Goal: Information Seeking & Learning: Learn about a topic

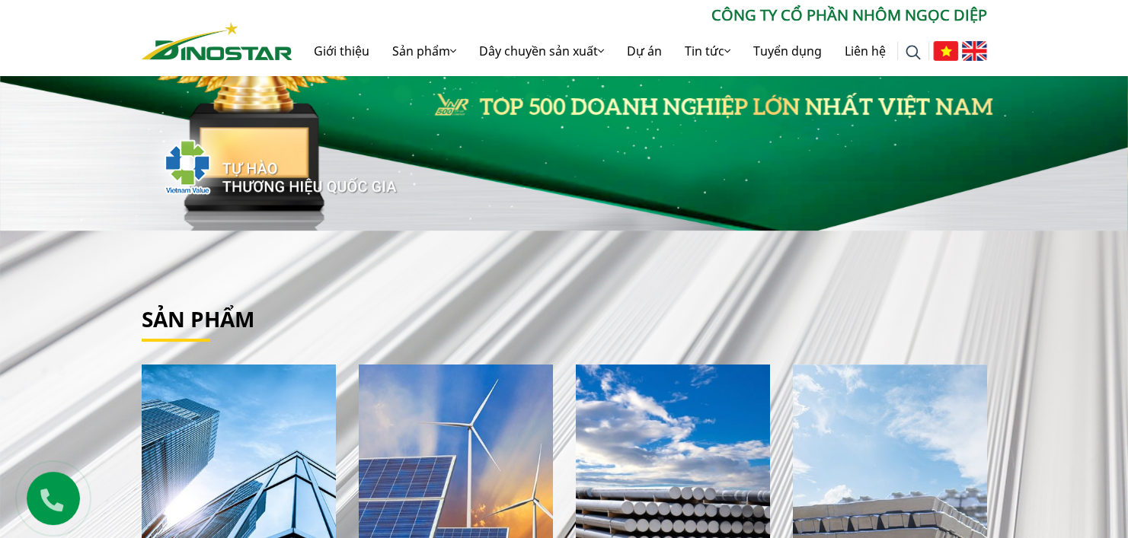
scroll to position [76, 0]
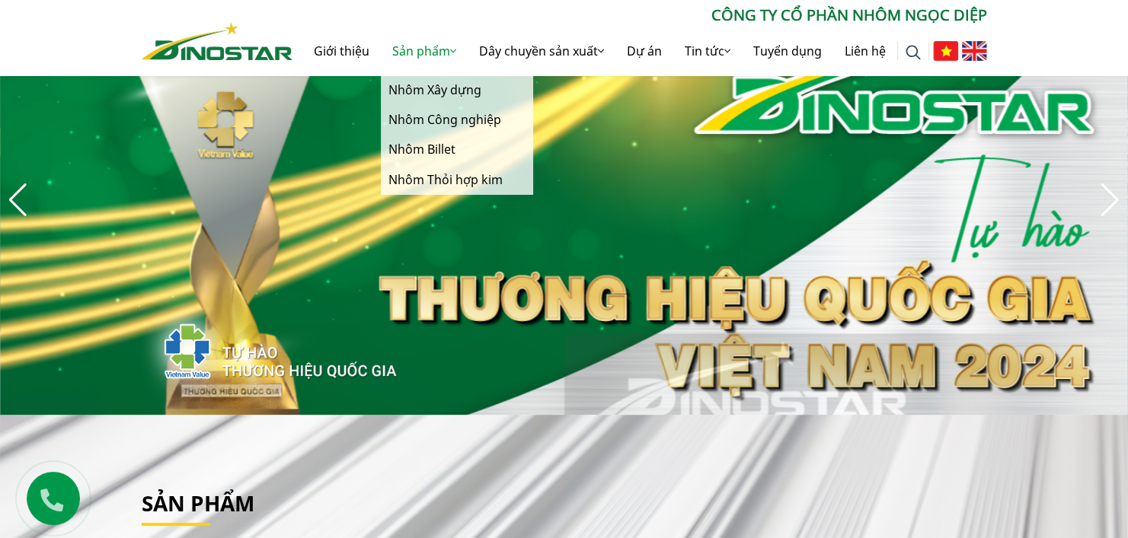
click at [447, 54] on link "Sản phẩm" at bounding box center [424, 51] width 87 height 49
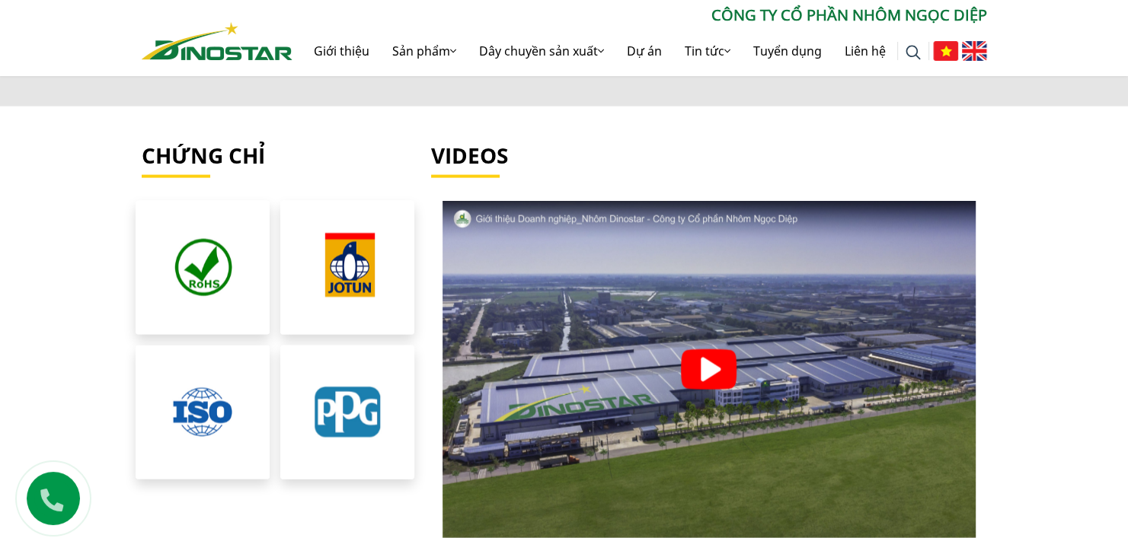
scroll to position [3122, 0]
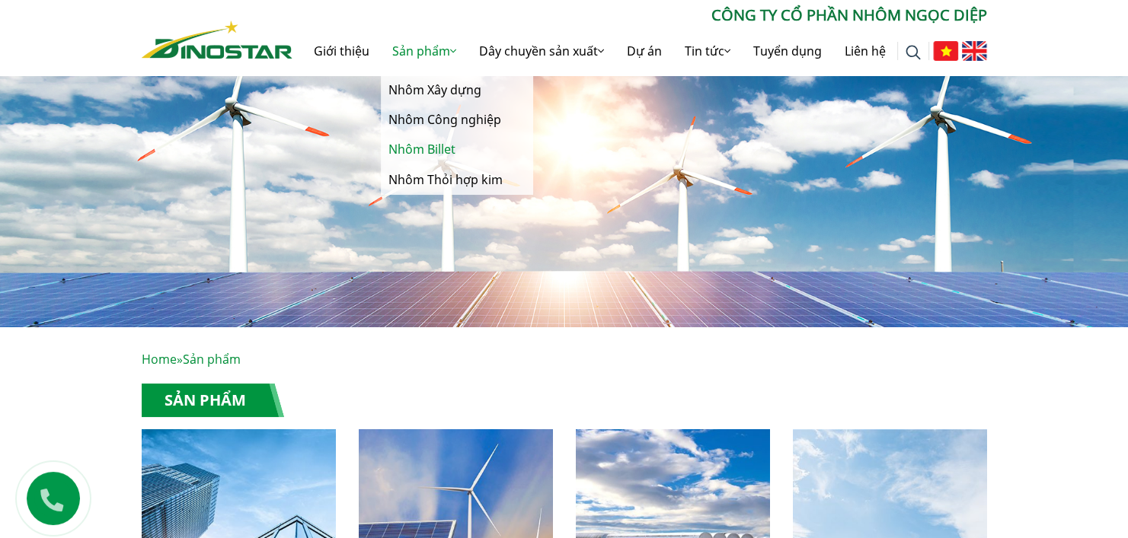
click at [411, 152] on link "Nhôm Billet" at bounding box center [457, 150] width 152 height 30
click at [414, 177] on link "Nhôm Thỏi hợp kim" at bounding box center [457, 180] width 152 height 30
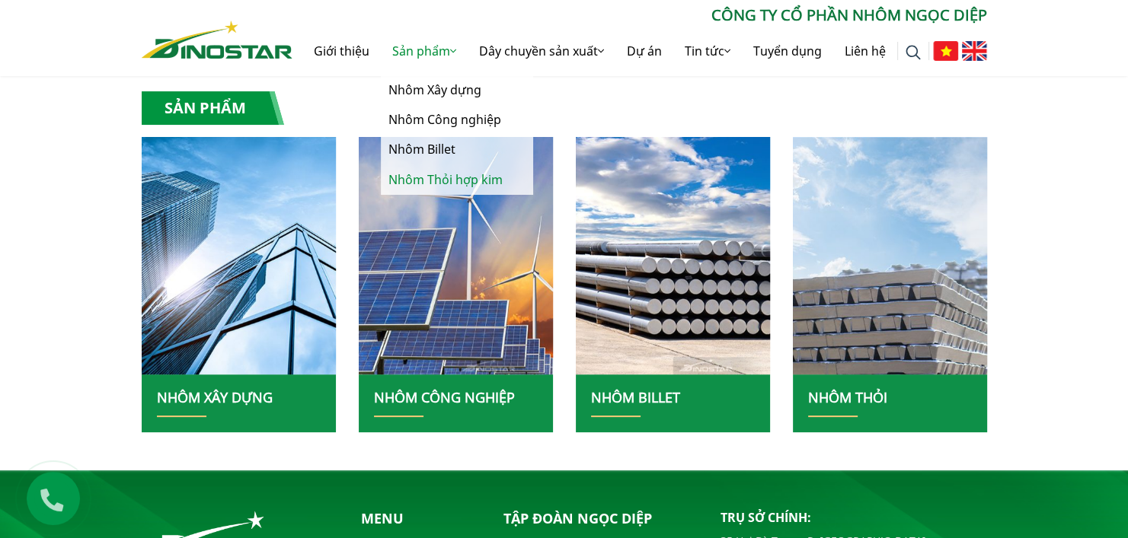
scroll to position [305, 0]
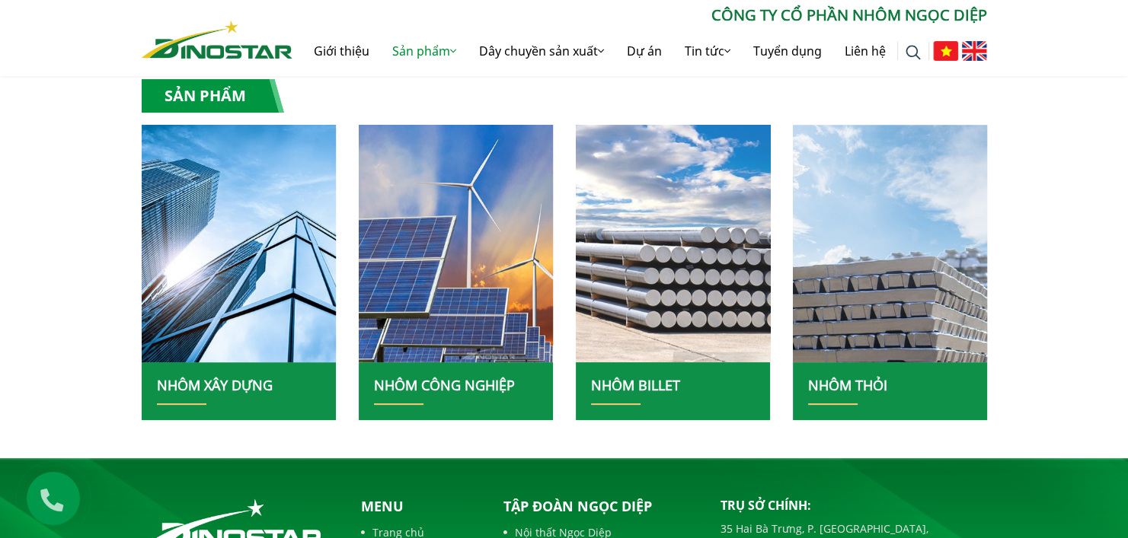
click at [715, 276] on img at bounding box center [673, 243] width 208 height 254
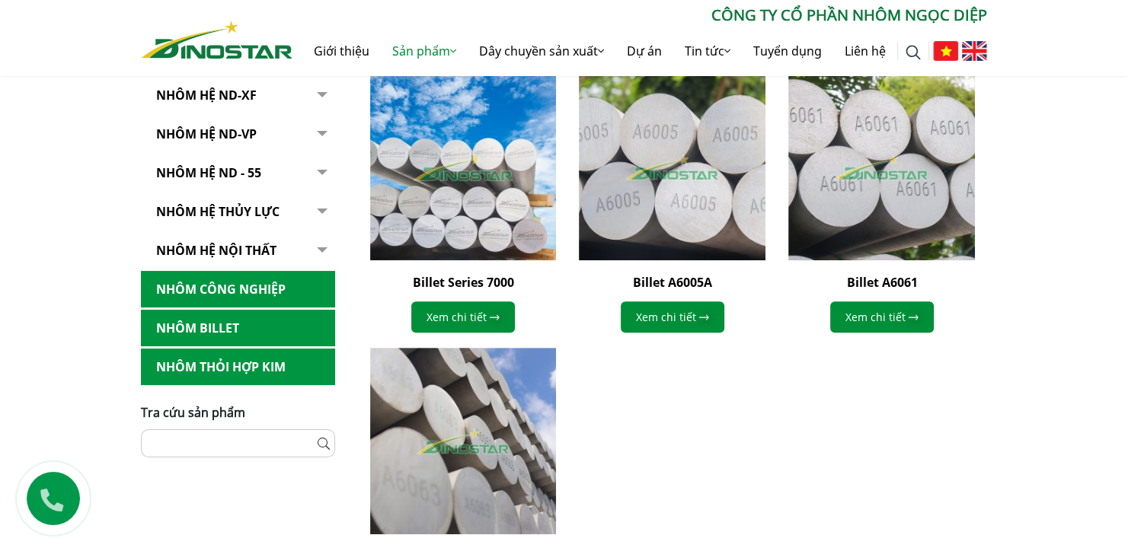
scroll to position [457, 0]
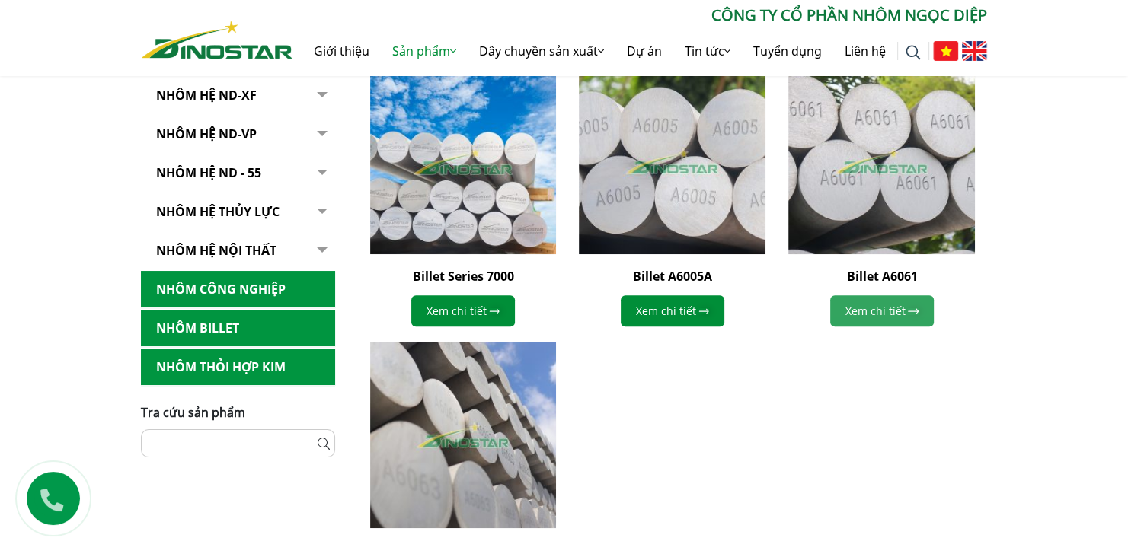
click at [900, 301] on link "Xem chi tiết" at bounding box center [882, 310] width 104 height 31
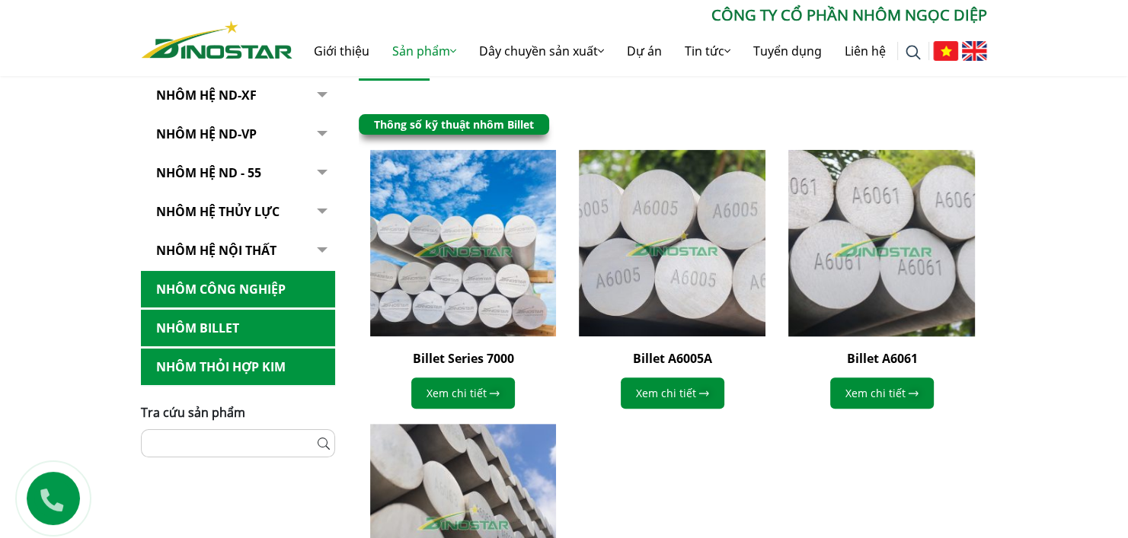
scroll to position [381, 0]
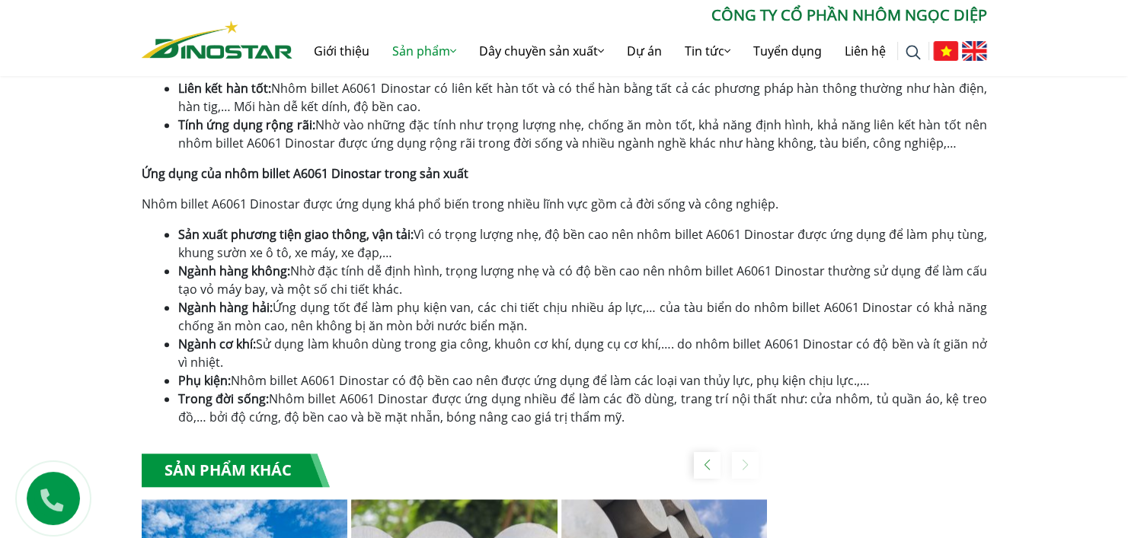
scroll to position [842, 0]
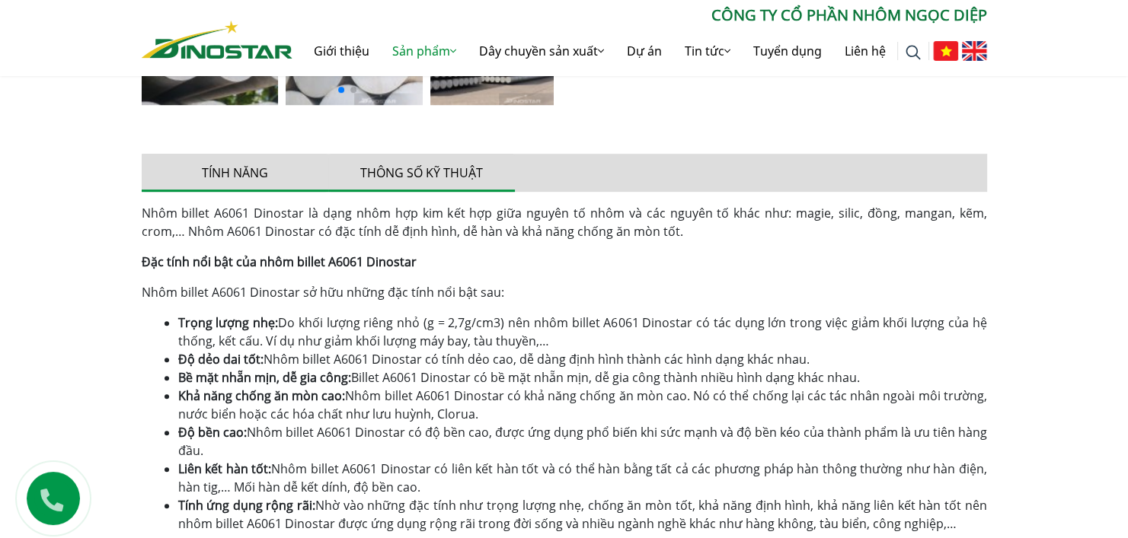
click at [448, 177] on button "Thông số kỹ thuật" at bounding box center [421, 173] width 187 height 38
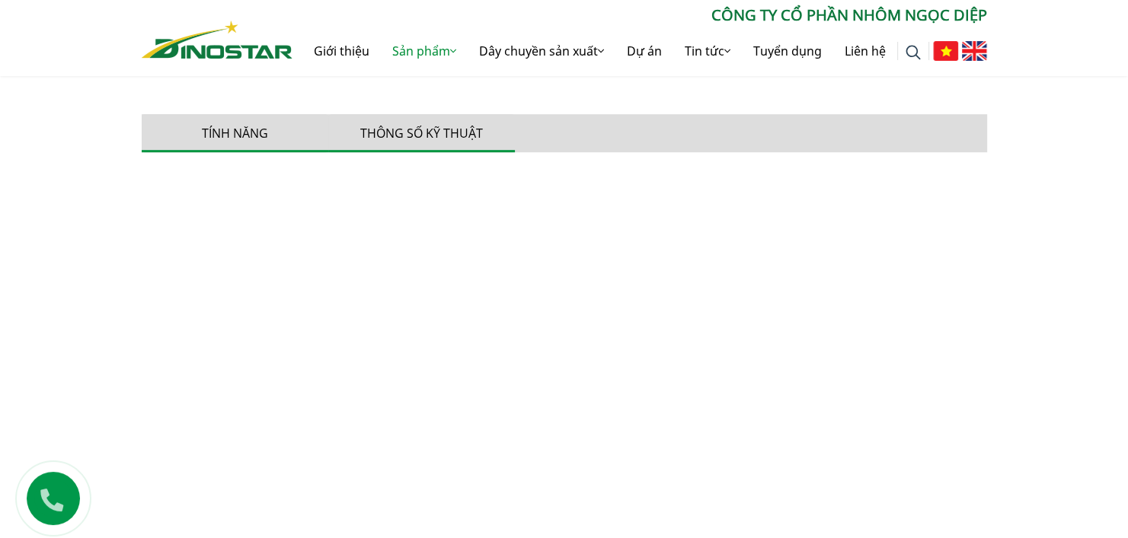
scroll to position [766, 0]
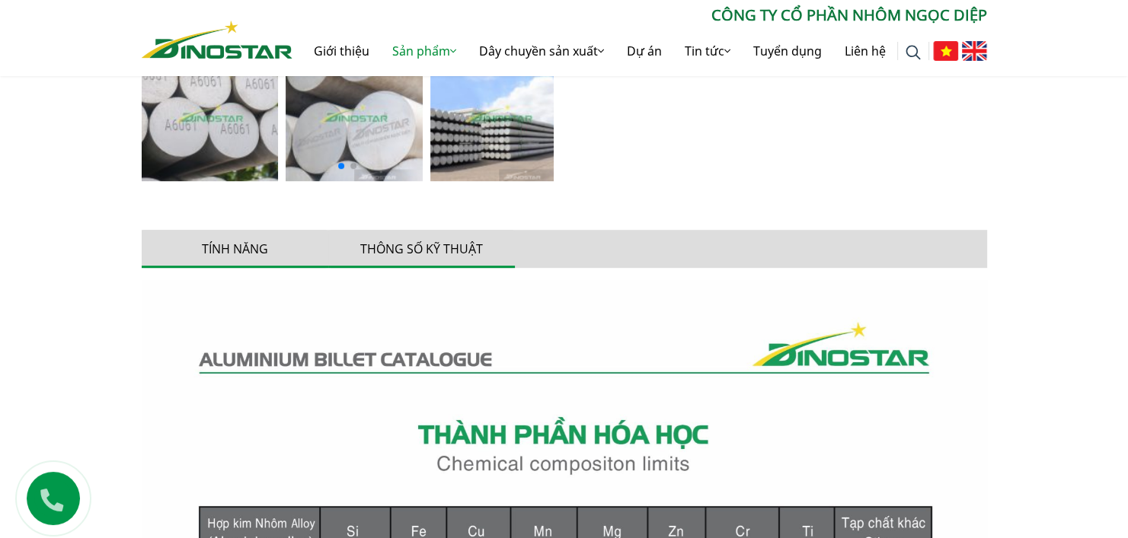
click at [244, 240] on button "Tính năng" at bounding box center [235, 249] width 187 height 38
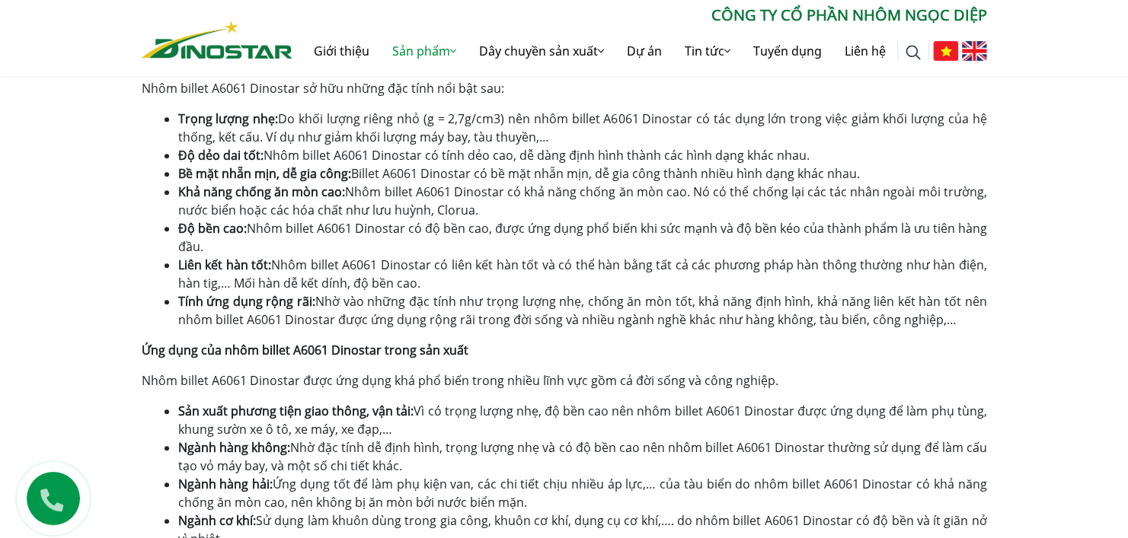
scroll to position [1147, 0]
